Goal: Entertainment & Leisure: Consume media (video, audio)

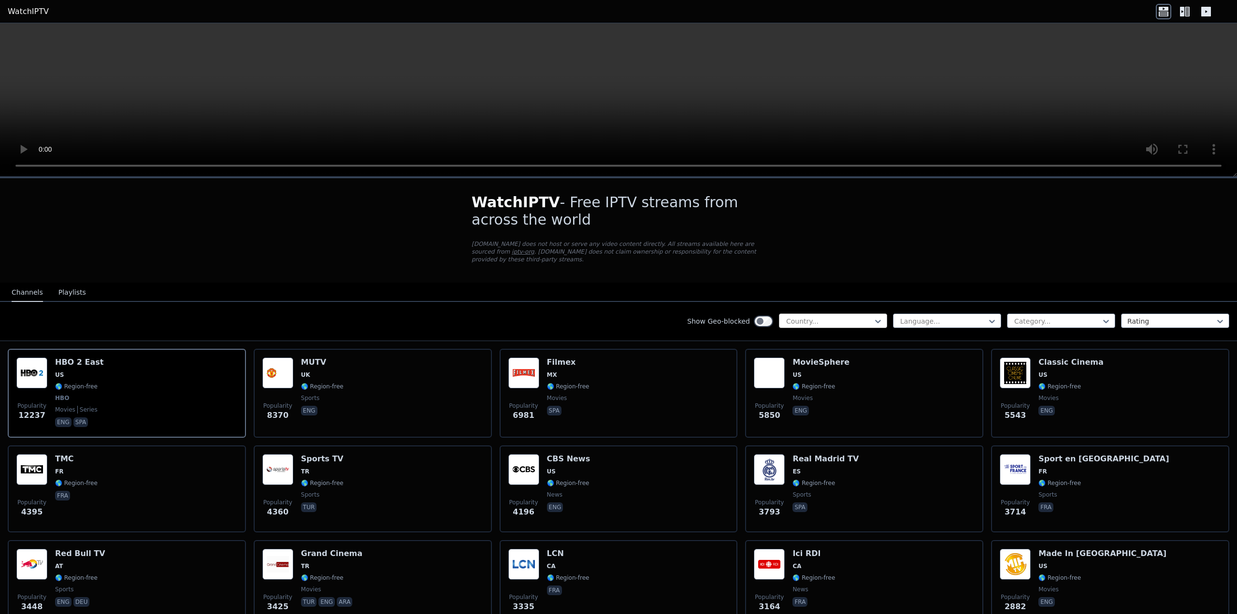
click at [855, 317] on div at bounding box center [830, 322] width 88 height 10
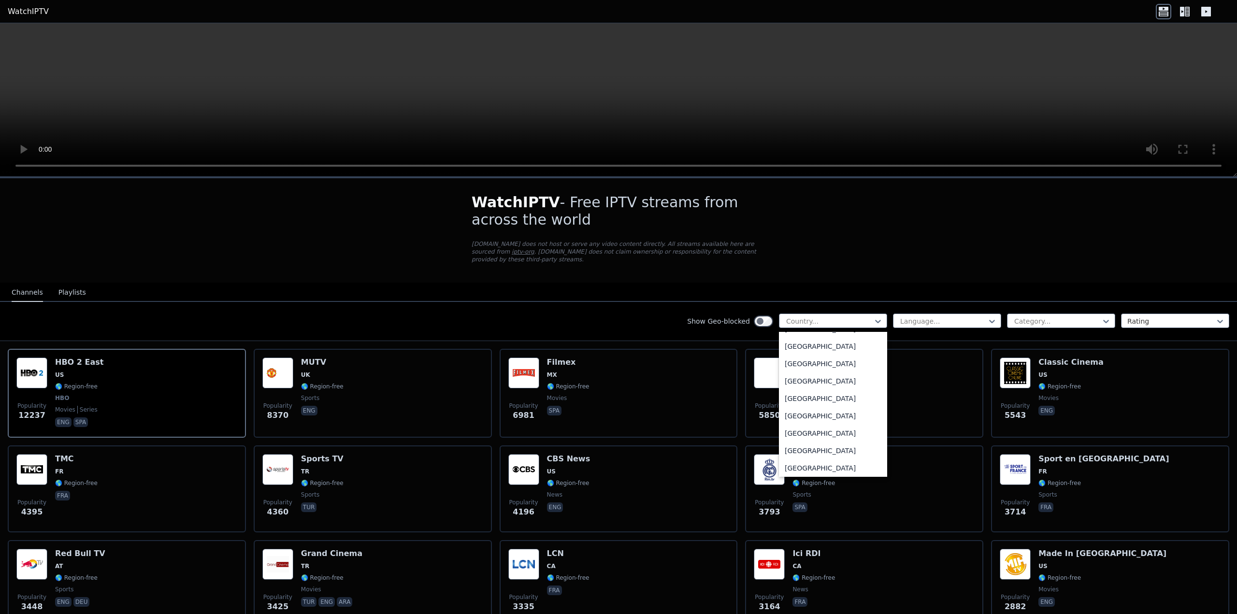
scroll to position [580, 0]
click at [813, 352] on div "[GEOGRAPHIC_DATA]" at bounding box center [833, 354] width 108 height 17
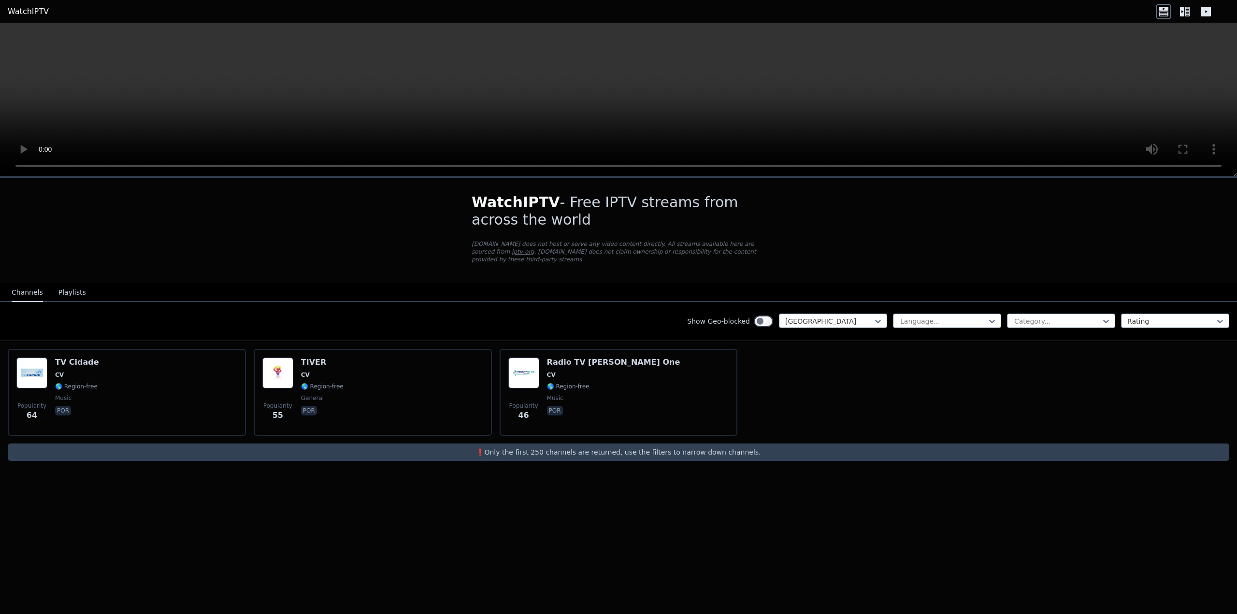
drag, startPoint x: 333, startPoint y: 363, endPoint x: 284, endPoint y: 478, distance: 124.5
click at [273, 516] on div "WatchIPTV - Free IPTV streams from across the world [DOMAIN_NAME] does not host…" at bounding box center [618, 395] width 1237 height 437
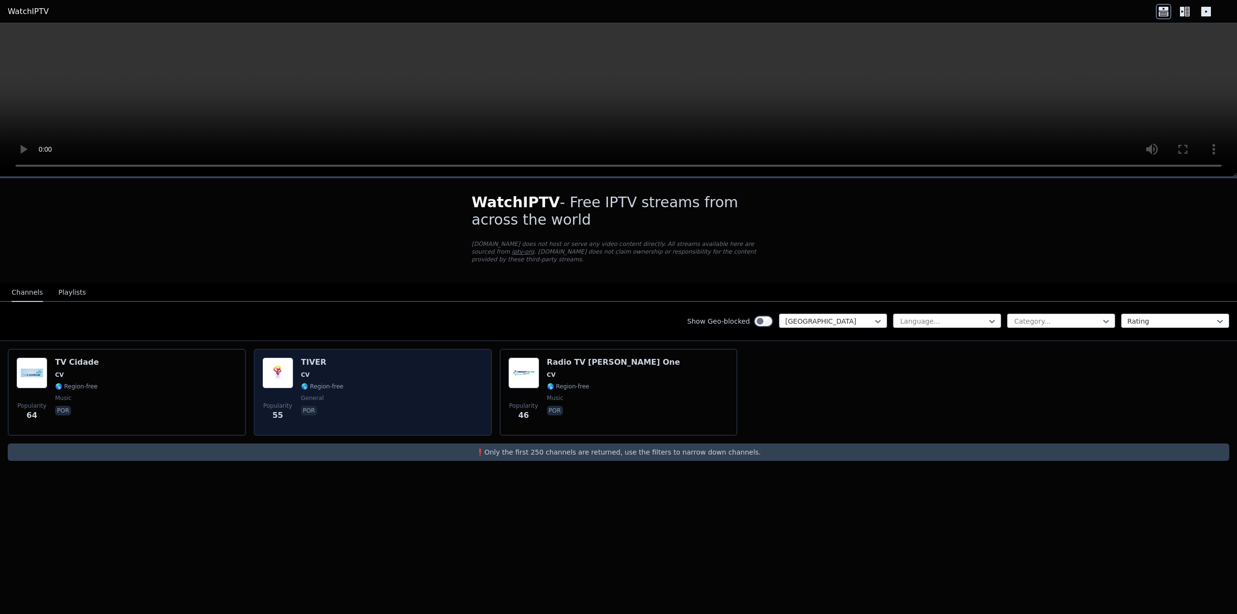
click at [312, 362] on div "TIVER CV 🌎 Region-free general por" at bounding box center [322, 393] width 43 height 70
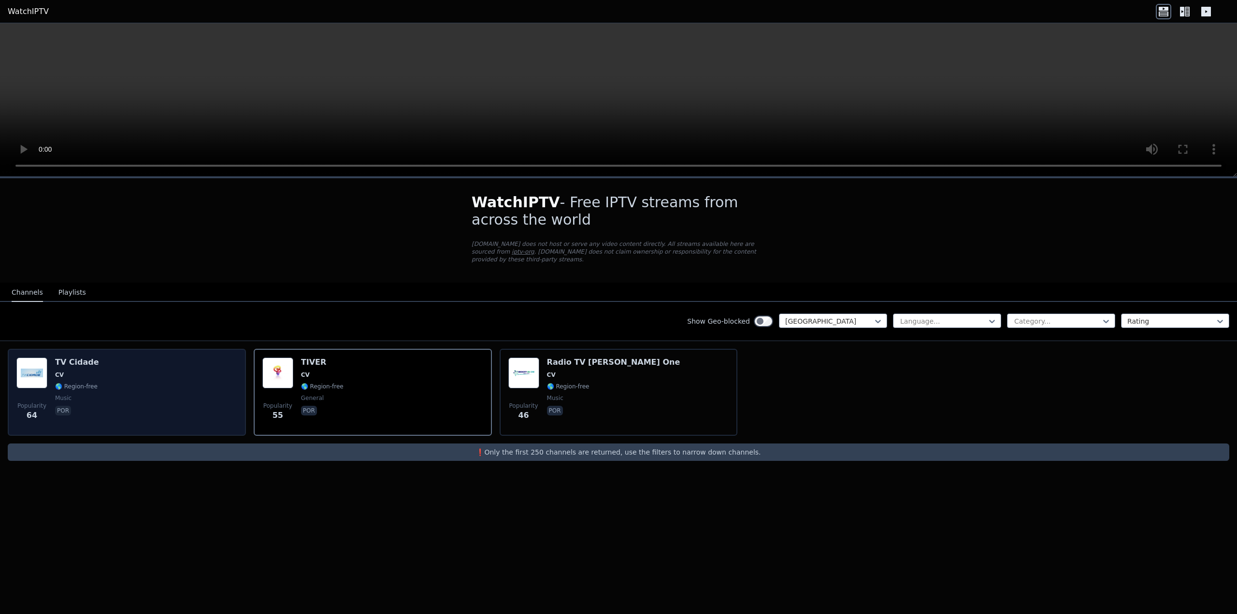
click at [64, 363] on div "TV Cidade CV 🌎 Region-free music por" at bounding box center [77, 393] width 44 height 70
click at [35, 378] on img at bounding box center [31, 373] width 31 height 31
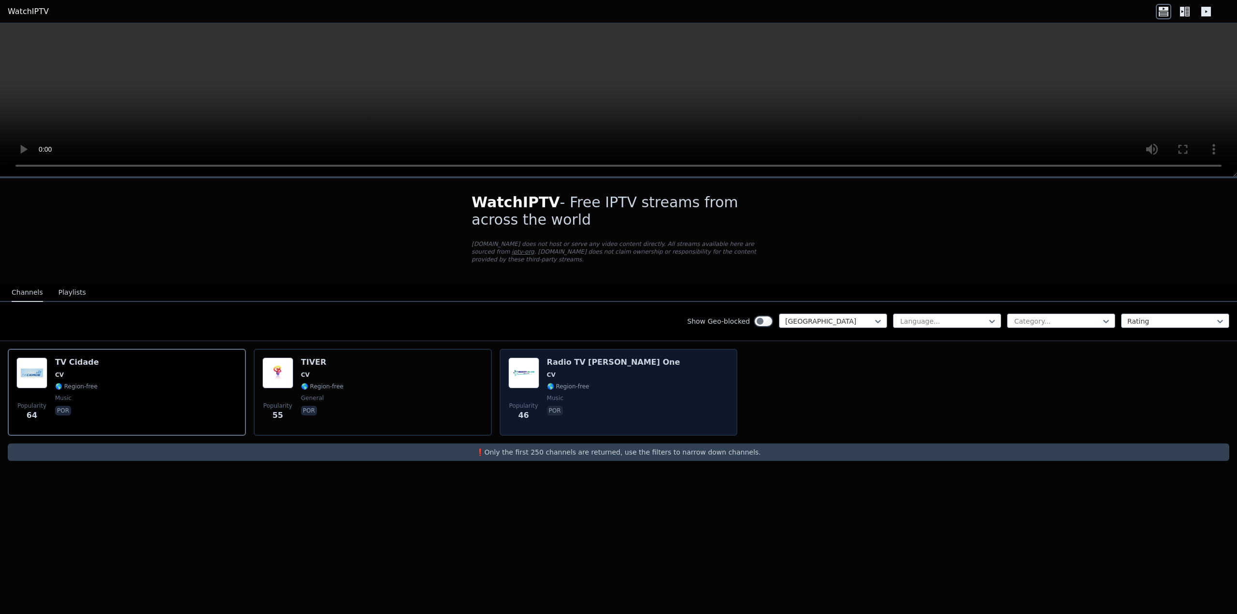
click at [527, 369] on img at bounding box center [524, 373] width 31 height 31
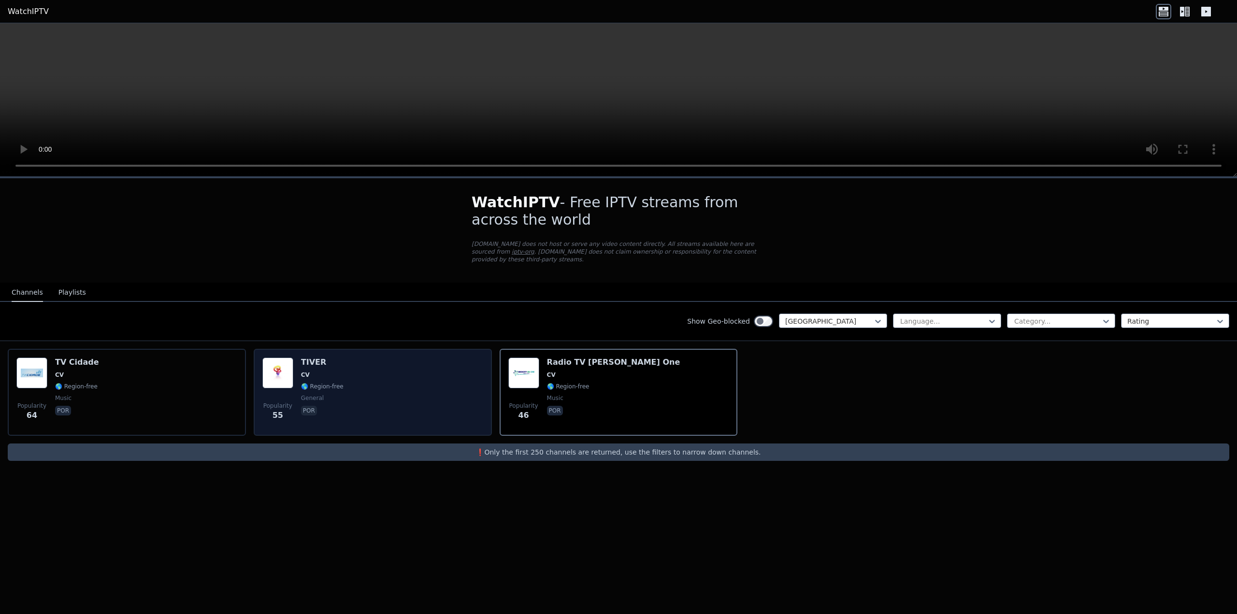
click at [293, 361] on div "Popularity 55 TIVER CV 🌎 Region-free general por" at bounding box center [372, 393] width 221 height 70
